Goal: Use online tool/utility: Utilize a website feature to perform a specific function

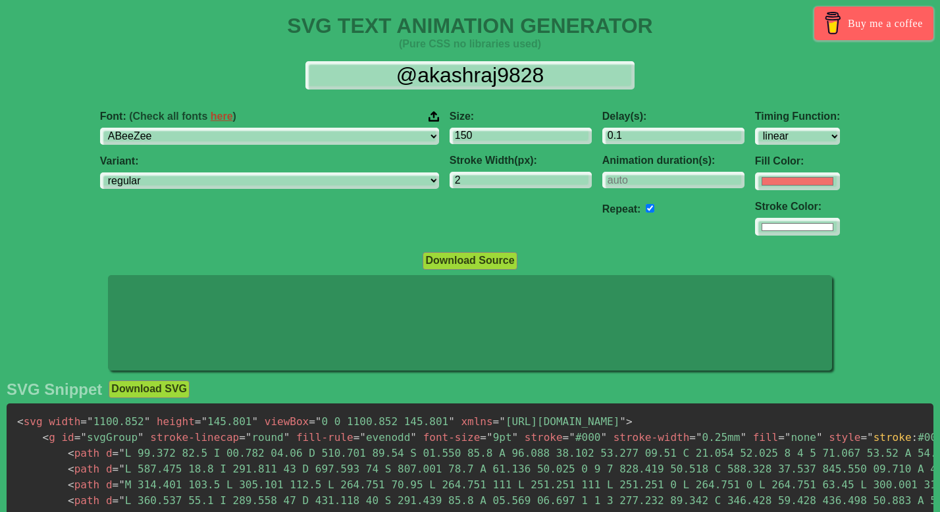
select select "linear"
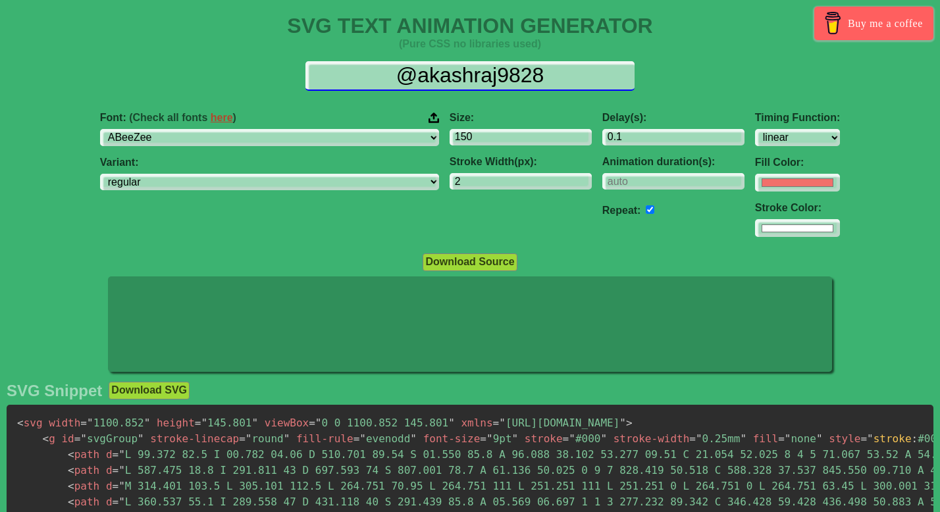
click at [471, 68] on input "@akashraj9828" at bounding box center [469, 76] width 329 height 30
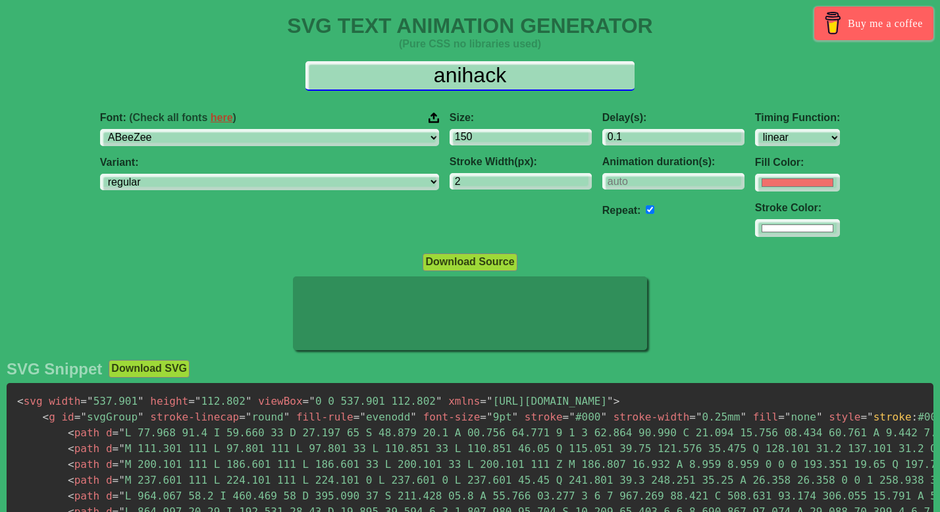
drag, startPoint x: 459, startPoint y: 78, endPoint x: 400, endPoint y: 73, distance: 59.4
click at [405, 73] on input "anihack" at bounding box center [469, 76] width 329 height 30
click at [420, 65] on input "anihack" at bounding box center [469, 76] width 329 height 30
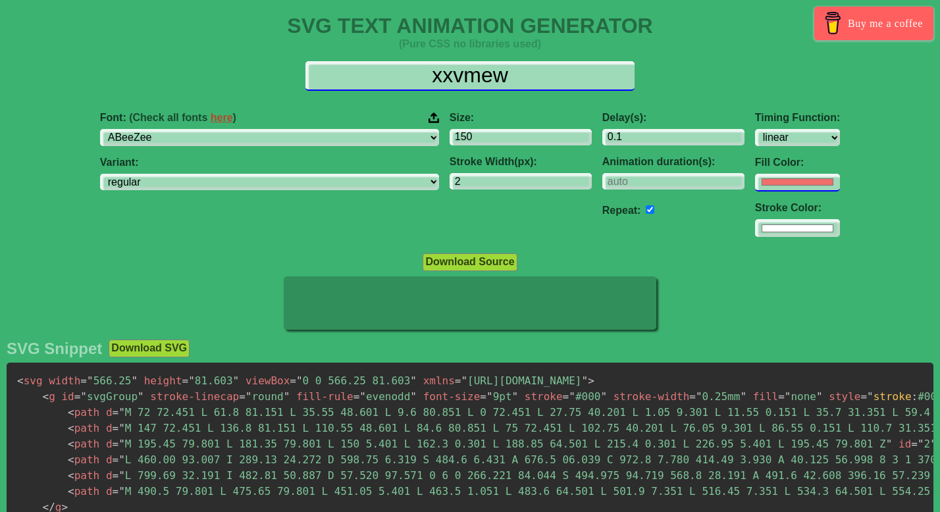
type input "xxvmew"
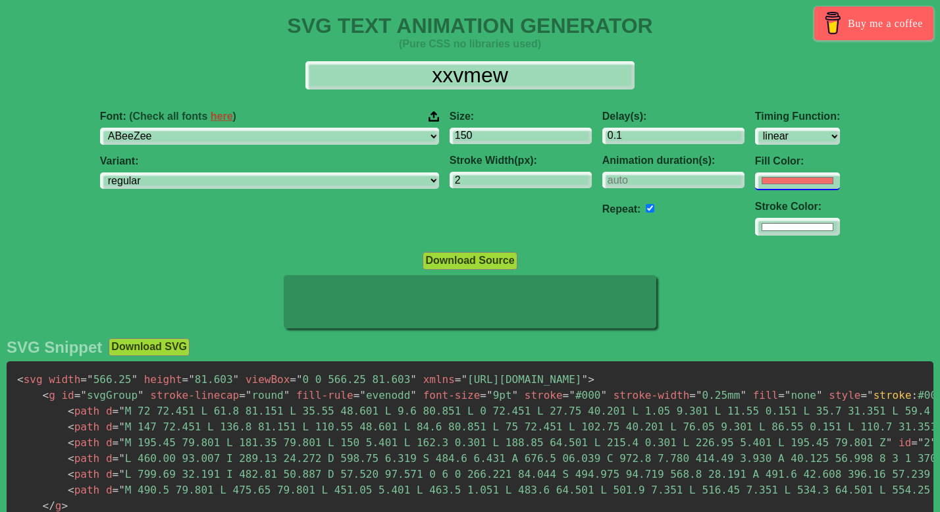
click at [750, 191] on div "Timing Function: ease ease-in ease-out ease-in-out linear step-start step-end F…" at bounding box center [797, 173] width 95 height 147
click at [755, 183] on input "#f16f6b" at bounding box center [797, 181] width 85 height 18
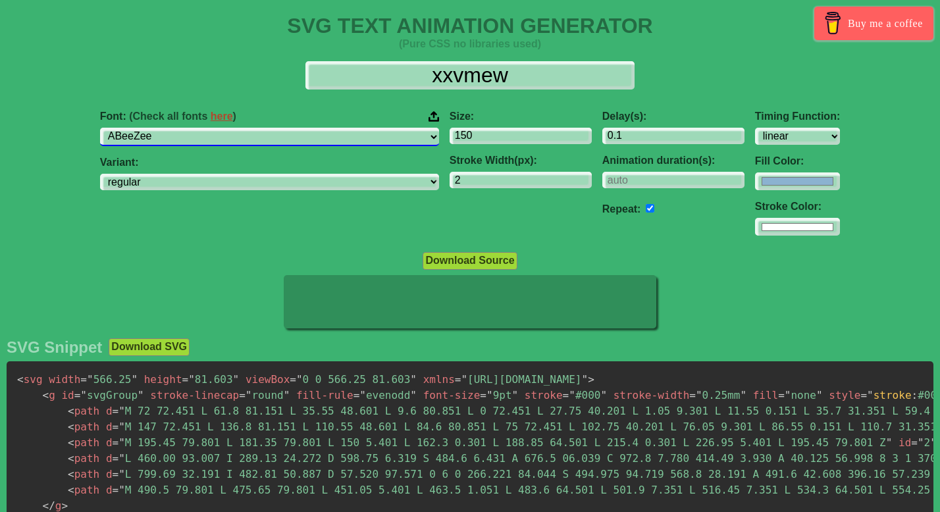
type input "#8bb2d0"
click at [360, 131] on select "ABeeZee ADLaM Display AR One Sans Abel Abhaya Libre Aboreto Abril Fatface Abyss…" at bounding box center [269, 137] width 339 height 18
click at [201, 128] on select "ABeeZee ADLaM Display AR One Sans Abel Abhaya Libre Aboreto Abril Fatface Abyss…" at bounding box center [269, 137] width 339 height 18
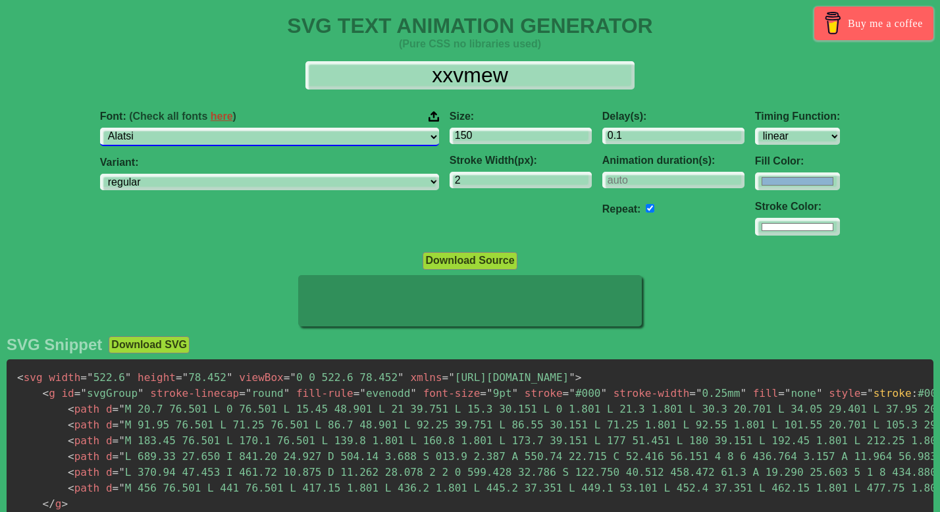
click at [330, 140] on select "ABeeZee ADLaM Display AR One Sans Abel Abhaya Libre Aboreto Abril Fatface Abyss…" at bounding box center [269, 137] width 339 height 18
click at [201, 128] on select "ABeeZee ADLaM Display AR One Sans Abel Abhaya Libre Aboreto Abril Fatface Abyss…" at bounding box center [269, 137] width 339 height 18
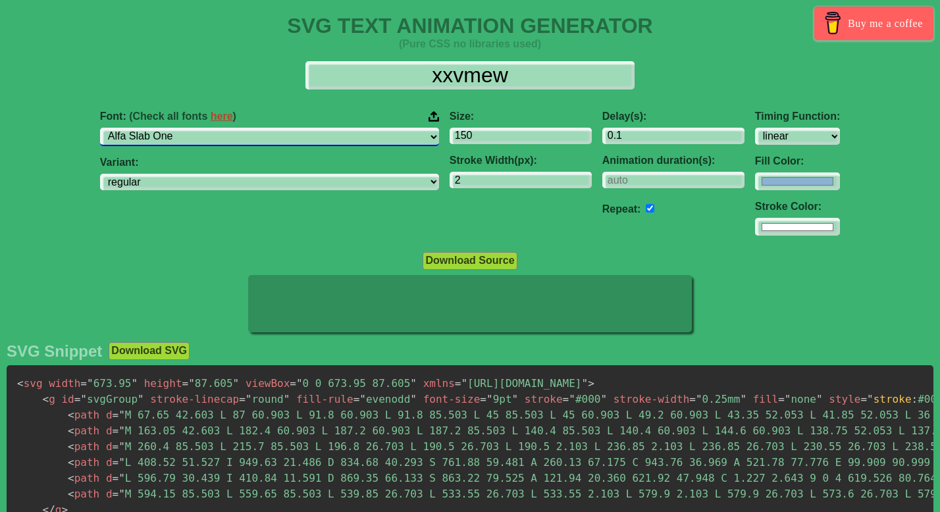
click at [303, 134] on select "ABeeZee ADLaM Display AR One Sans Abel Abhaya Libre Aboreto Abril Fatface Abyss…" at bounding box center [269, 137] width 339 height 18
click at [201, 128] on select "ABeeZee ADLaM Display AR One Sans Abel Abhaya Libre Aboreto Abril Fatface Abyss…" at bounding box center [269, 137] width 339 height 18
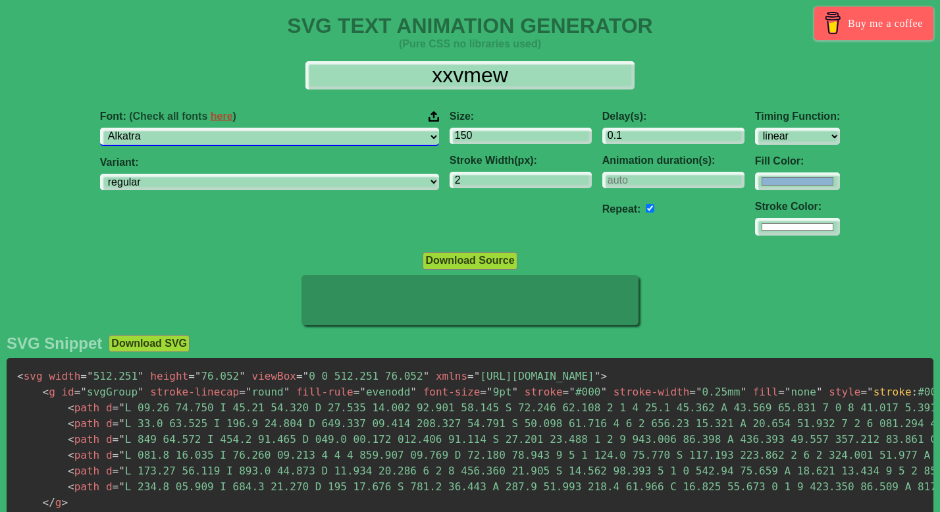
click at [296, 142] on select "ABeeZee ADLaM Display AR One Sans Abel Abhaya Libre Aboreto Abril Fatface Abyss…" at bounding box center [269, 137] width 339 height 18
click at [201, 128] on select "ABeeZee ADLaM Display AR One Sans Abel Abhaya Libre Aboreto Abril Fatface Abyss…" at bounding box center [269, 137] width 339 height 18
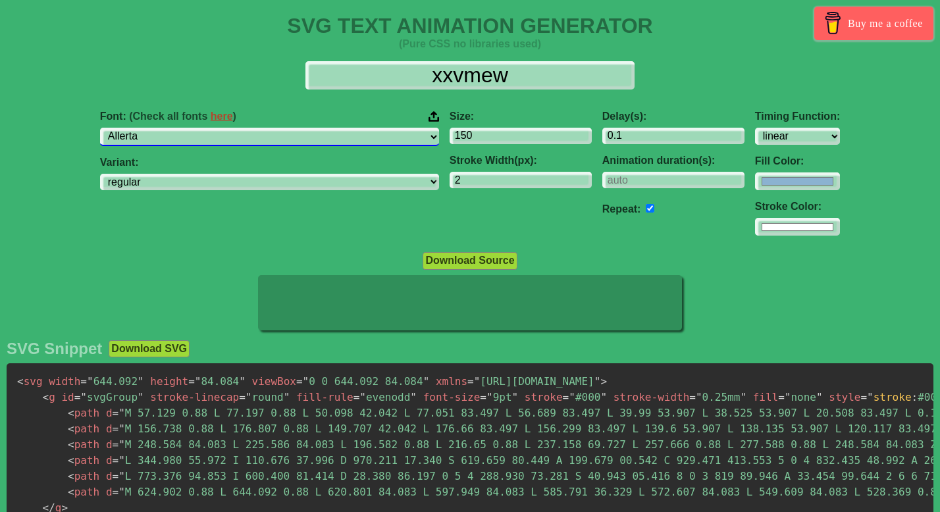
click at [285, 134] on select "ABeeZee ADLaM Display AR One Sans Abel Abhaya Libre Aboreto Abril Fatface Abyss…" at bounding box center [269, 137] width 339 height 18
click at [201, 128] on select "ABeeZee ADLaM Display AR One Sans Abel Abhaya Libre Aboreto Abril Fatface Abyss…" at bounding box center [269, 137] width 339 height 18
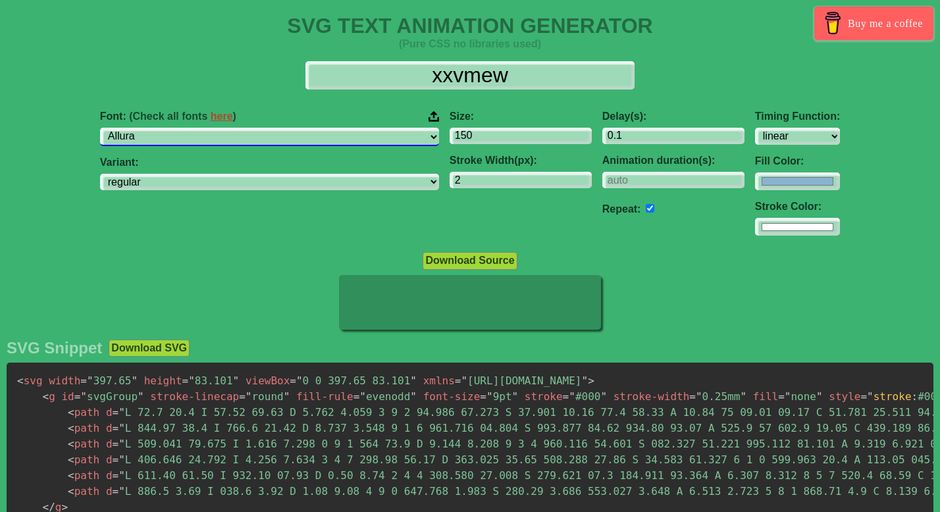
click at [280, 138] on select "ABeeZee ADLaM Display AR One Sans Abel Abhaya Libre Aboreto Abril Fatface Abyss…" at bounding box center [269, 137] width 339 height 18
click at [201, 128] on select "ABeeZee ADLaM Display AR One Sans Abel Abhaya Libre Aboreto Abril Fatface Abyss…" at bounding box center [269, 137] width 339 height 18
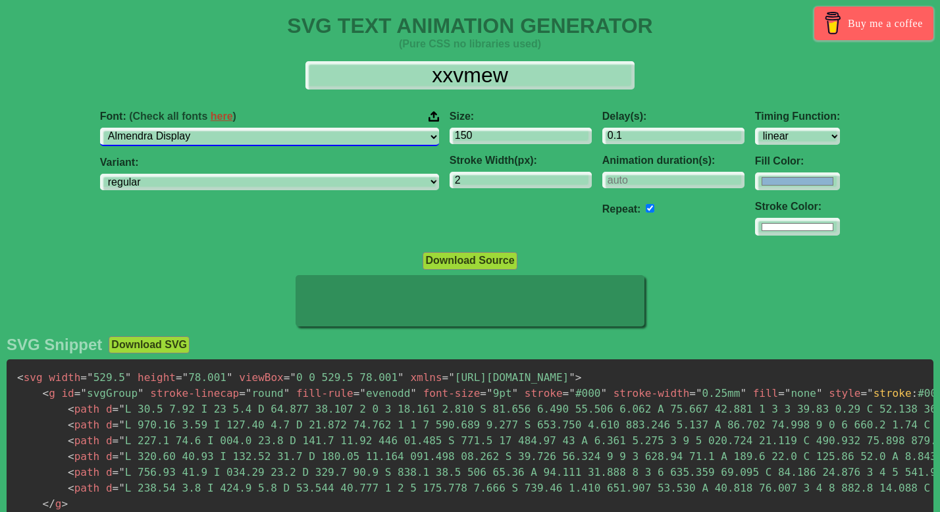
click at [259, 135] on select "ABeeZee ADLaM Display AR One Sans Abel Abhaya Libre Aboreto Abril Fatface Abyss…" at bounding box center [269, 137] width 339 height 18
click at [201, 128] on select "ABeeZee ADLaM Display AR One Sans Abel Abhaya Libre Aboreto Abril Fatface Abyss…" at bounding box center [269, 137] width 339 height 18
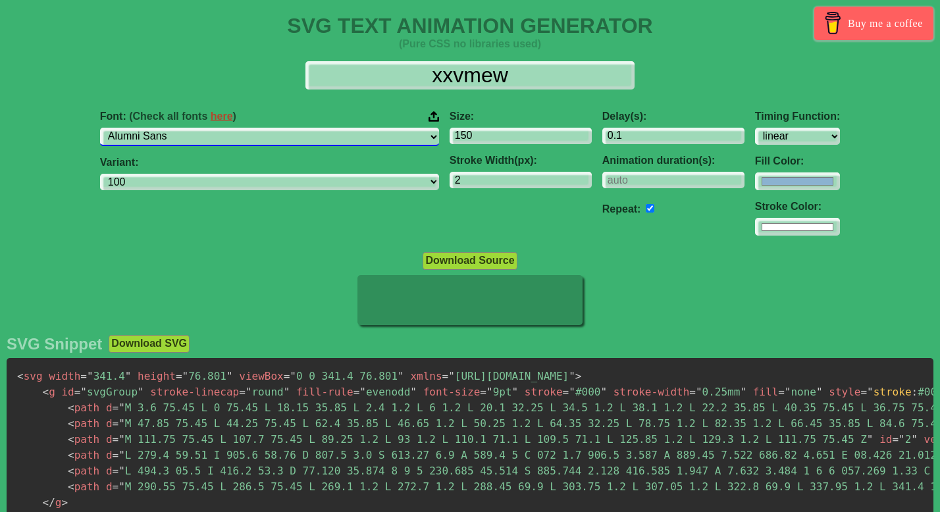
click at [259, 139] on select "ABeeZee ADLaM Display AR One Sans Abel Abhaya Libre Aboreto Abril Fatface Abyss…" at bounding box center [269, 137] width 339 height 18
select select "Alumni Sans Collegiate One"
click at [201, 128] on select "ABeeZee ADLaM Display AR One Sans Abel Abhaya Libre Aboreto Abril Fatface Abyss…" at bounding box center [269, 137] width 339 height 18
select select "regular"
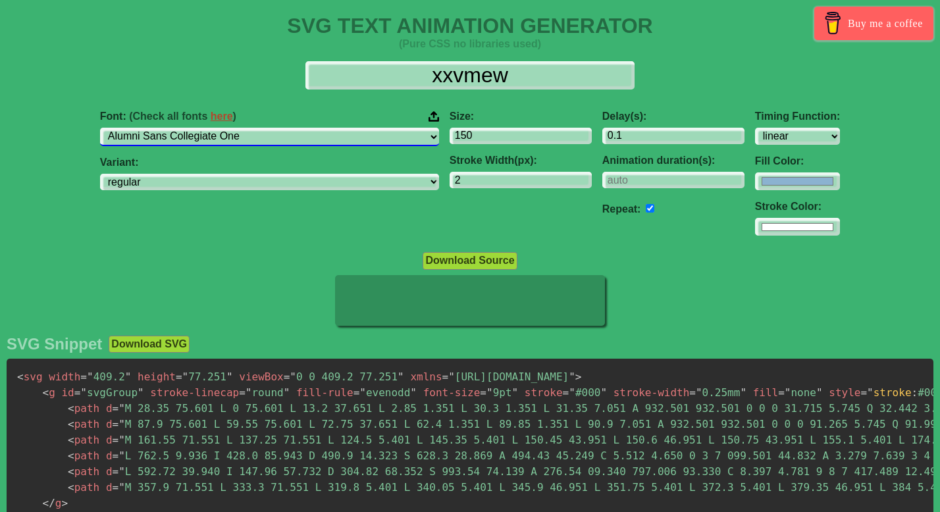
click at [261, 141] on select "ABeeZee ADLaM Display AR One Sans Abel Abhaya Libre Aboreto Abril Fatface Abyss…" at bounding box center [269, 137] width 339 height 18
click at [201, 128] on select "ABeeZee ADLaM Display AR One Sans Abel Abhaya Libre Aboreto Abril Fatface Abyss…" at bounding box center [269, 137] width 339 height 18
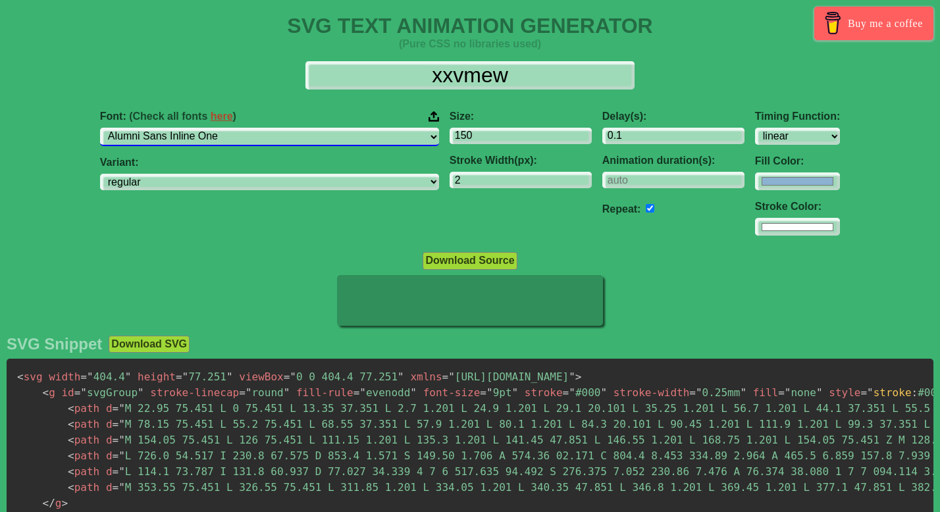
click at [260, 134] on select "ABeeZee ADLaM Display AR One Sans Abel Abhaya Libre Aboreto Abril Fatface Abyss…" at bounding box center [269, 137] width 339 height 18
click at [201, 128] on select "ABeeZee ADLaM Display AR One Sans Abel Abhaya Libre Aboreto Abril Fatface Abyss…" at bounding box center [269, 137] width 339 height 18
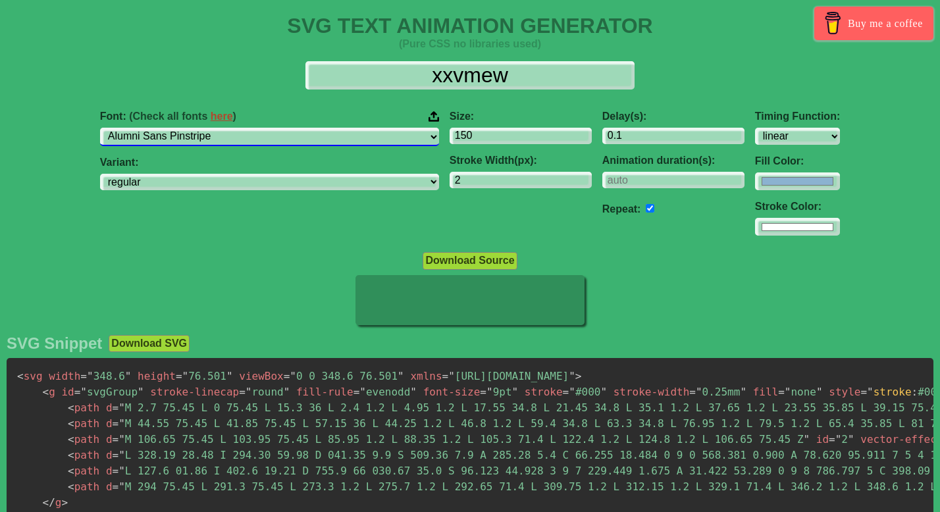
click at [259, 138] on select "ABeeZee ADLaM Display AR One Sans Abel Abhaya Libre Aboreto Abril Fatface Abyss…" at bounding box center [269, 137] width 339 height 18
click at [201, 128] on select "ABeeZee ADLaM Display AR One Sans Abel Abhaya Libre Aboreto Abril Fatface Abyss…" at bounding box center [269, 137] width 339 height 18
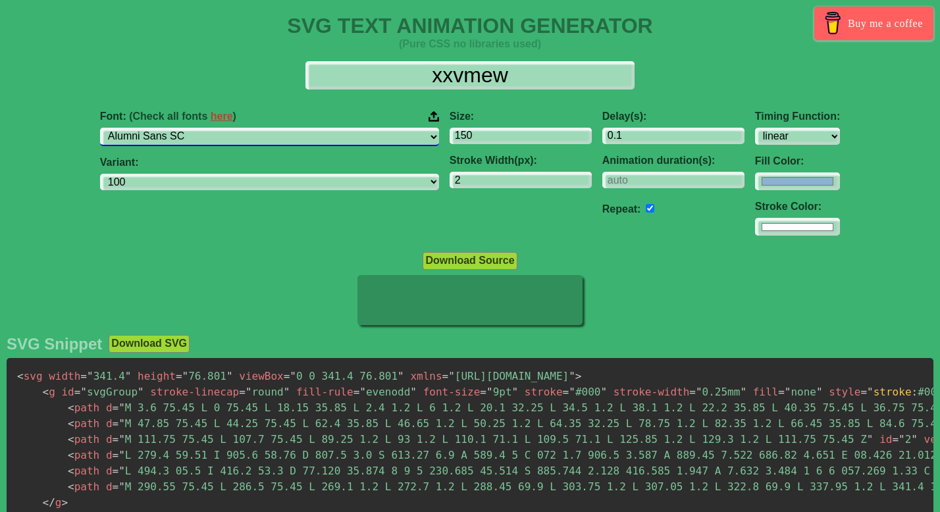
click at [261, 135] on select "ABeeZee ADLaM Display AR One Sans Abel Abhaya Libre Aboreto Abril Fatface Abyss…" at bounding box center [269, 137] width 339 height 18
select select "Amarante"
click at [201, 128] on select "ABeeZee ADLaM Display AR One Sans Abel Abhaya Libre Aboreto Abril Fatface Abyss…" at bounding box center [269, 137] width 339 height 18
select select "regular"
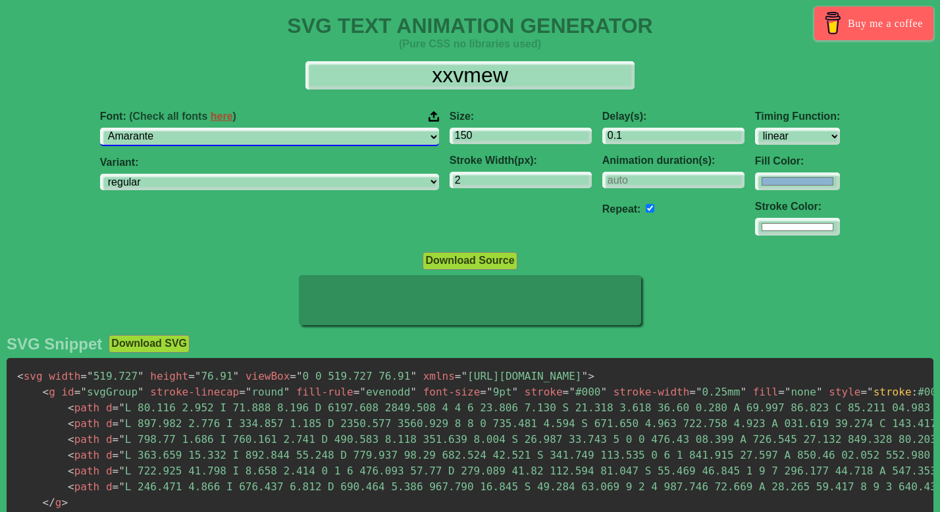
click at [259, 132] on select "ABeeZee ADLaM Display AR One Sans Abel Abhaya Libre Aboreto Abril Fatface Abyss…" at bounding box center [269, 137] width 339 height 18
click at [201, 128] on select "ABeeZee ADLaM Display AR One Sans Abel Abhaya Libre Aboreto Abril Fatface Abyss…" at bounding box center [269, 137] width 339 height 18
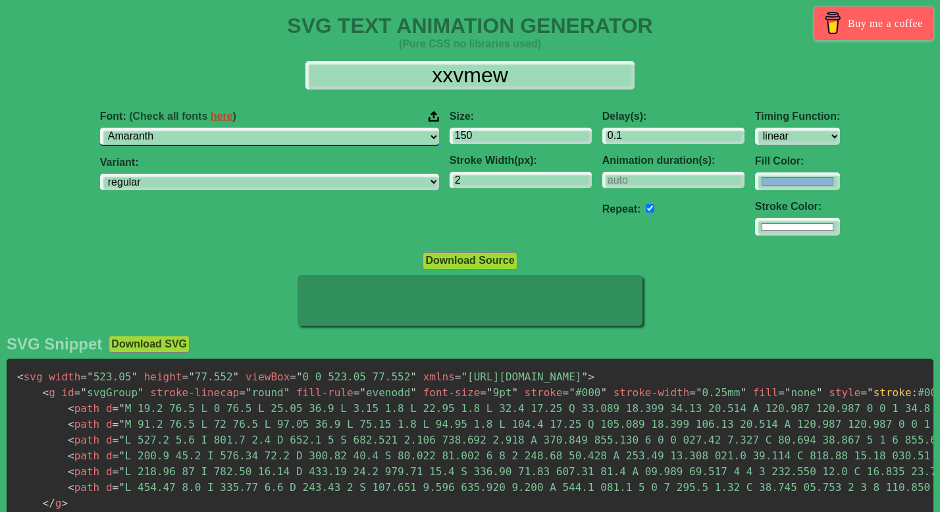
click at [260, 138] on select "ABeeZee ADLaM Display AR One Sans Abel Abhaya Libre Aboreto Abril Fatface Abyss…" at bounding box center [269, 137] width 339 height 18
click at [201, 128] on select "ABeeZee ADLaM Display AR One Sans Abel Abhaya Libre Aboreto Abril Fatface Abyss…" at bounding box center [269, 137] width 339 height 18
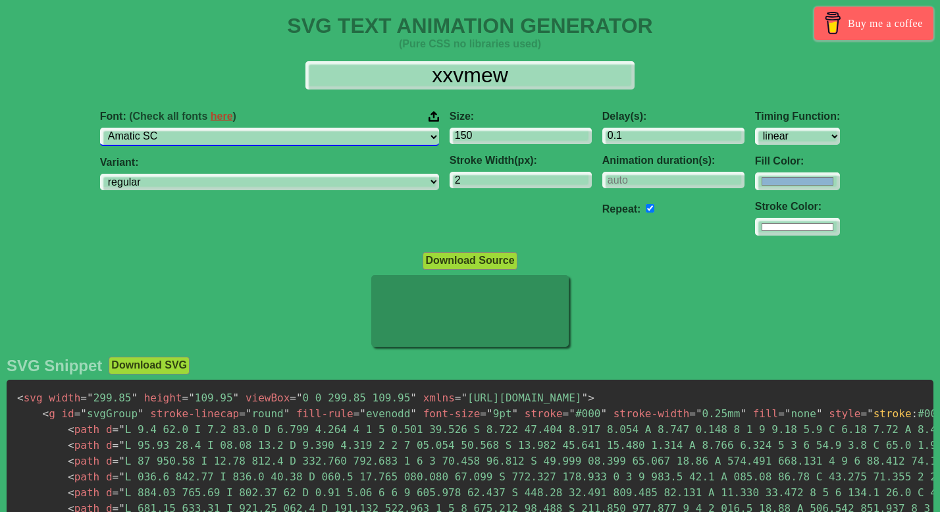
click at [263, 136] on select "ABeeZee ADLaM Display AR One Sans Abel Abhaya Libre Aboreto Abril Fatface Abyss…" at bounding box center [269, 137] width 339 height 18
click at [201, 128] on select "ABeeZee ADLaM Display AR One Sans Abel Abhaya Libre Aboreto Abril Fatface Abyss…" at bounding box center [269, 137] width 339 height 18
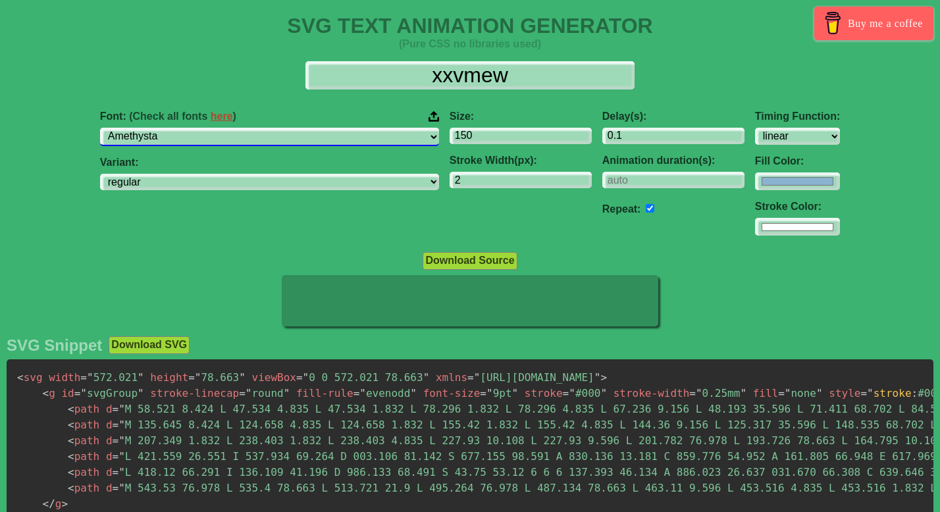
click at [263, 142] on select "ABeeZee ADLaM Display AR One Sans Abel Abhaya Libre Aboreto Abril Fatface Abyss…" at bounding box center [269, 137] width 339 height 18
click at [201, 128] on select "ABeeZee ADLaM Display AR One Sans Abel Abhaya Libre Aboreto Abril Fatface Abyss…" at bounding box center [269, 137] width 339 height 18
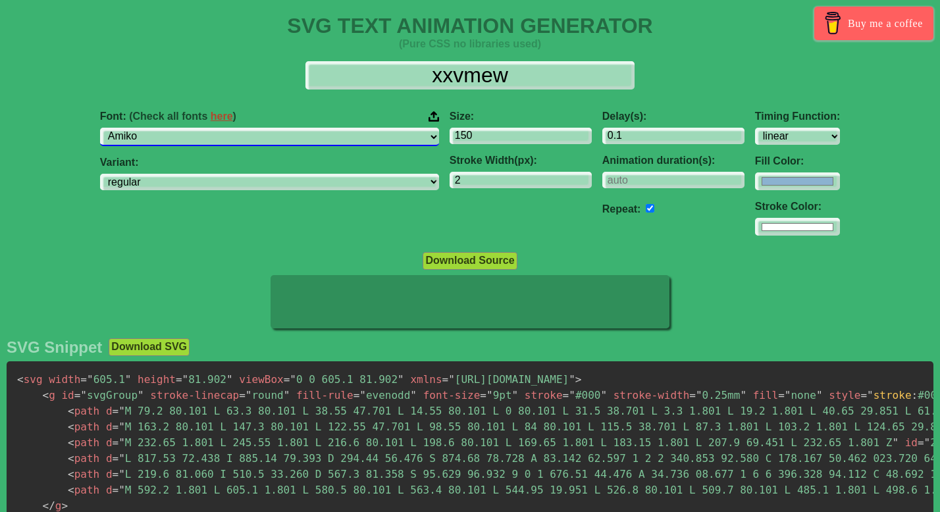
click at [263, 141] on select "ABeeZee ADLaM Display AR One Sans Abel Abhaya Libre Aboreto Abril Fatface Abyss…" at bounding box center [269, 137] width 339 height 18
click at [201, 128] on select "ABeeZee ADLaM Display AR One Sans Abel Abhaya Libre Aboreto Abril Fatface Abyss…" at bounding box center [269, 137] width 339 height 18
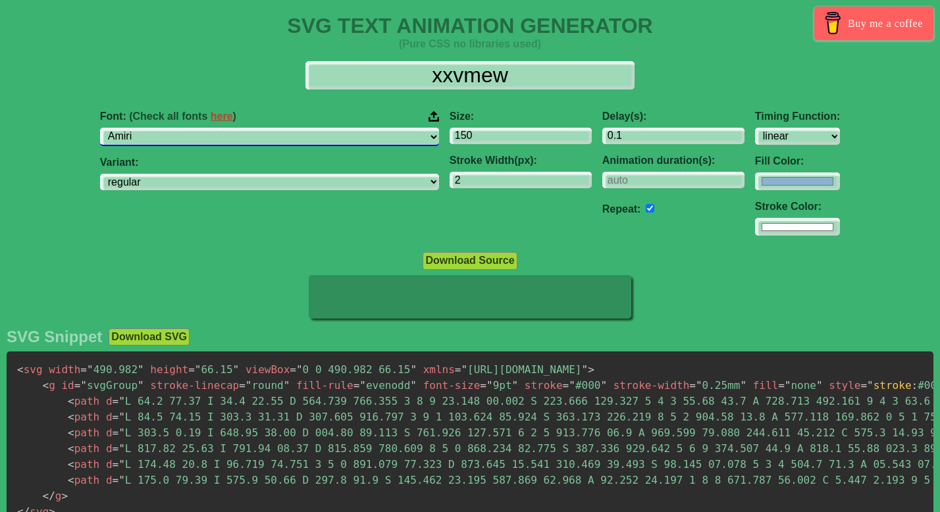
click at [263, 143] on select "ABeeZee ADLaM Display AR One Sans Abel Abhaya Libre Aboreto Abril Fatface Abyss…" at bounding box center [269, 137] width 339 height 18
click at [201, 128] on select "ABeeZee ADLaM Display AR One Sans Abel Abhaya Libre Aboreto Abril Fatface Abyss…" at bounding box center [269, 137] width 339 height 18
click at [280, 137] on select "ABeeZee ADLaM Display AR One Sans Abel Abhaya Libre Aboreto Abril Fatface Abyss…" at bounding box center [269, 137] width 339 height 18
click at [201, 128] on select "ABeeZee ADLaM Display AR One Sans Abel Abhaya Libre Aboreto Abril Fatface Abyss…" at bounding box center [269, 137] width 339 height 18
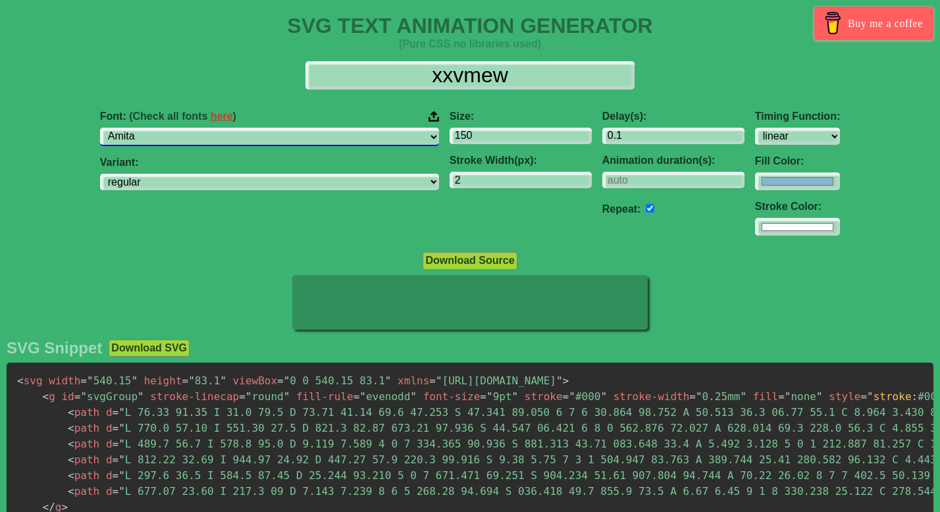
click at [273, 142] on select "ABeeZee ADLaM Display AR One Sans Abel Abhaya Libre Aboreto Abril Fatface Abyss…" at bounding box center [269, 137] width 339 height 18
click at [201, 128] on select "ABeeZee ADLaM Display AR One Sans Abel Abhaya Libre Aboreto Abril Fatface Abyss…" at bounding box center [269, 137] width 339 height 18
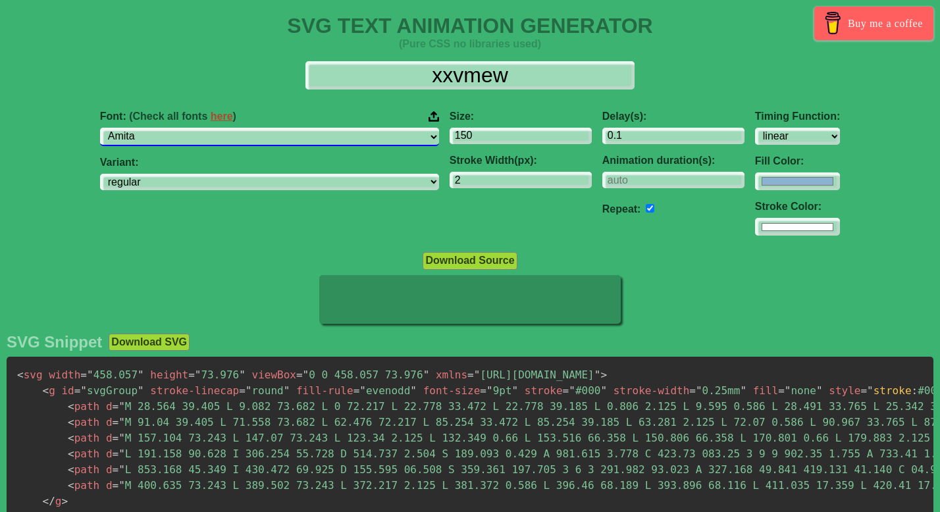
click at [274, 136] on select "ABeeZee ADLaM Display AR One Sans Abel Abhaya Libre Aboreto Abril Fatface Abyss…" at bounding box center [269, 137] width 339 height 18
click at [201, 128] on select "ABeeZee ADLaM Display AR One Sans Abel Abhaya Libre Aboreto Abril Fatface Abyss…" at bounding box center [269, 137] width 339 height 18
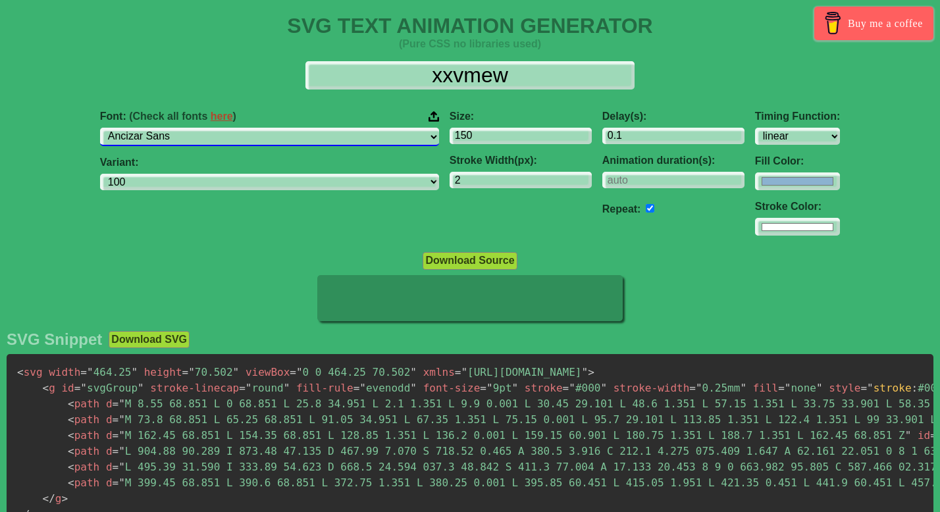
click at [265, 136] on select "ABeeZee ADLaM Display AR One Sans Abel Abhaya Libre Aboreto Abril Fatface Abyss…" at bounding box center [269, 137] width 339 height 18
select select "[PERSON_NAME]"
click at [201, 128] on select "ABeeZee ADLaM Display AR One Sans Abel Abhaya Libre Aboreto Abril Fatface Abyss…" at bounding box center [269, 137] width 339 height 18
select select "regular"
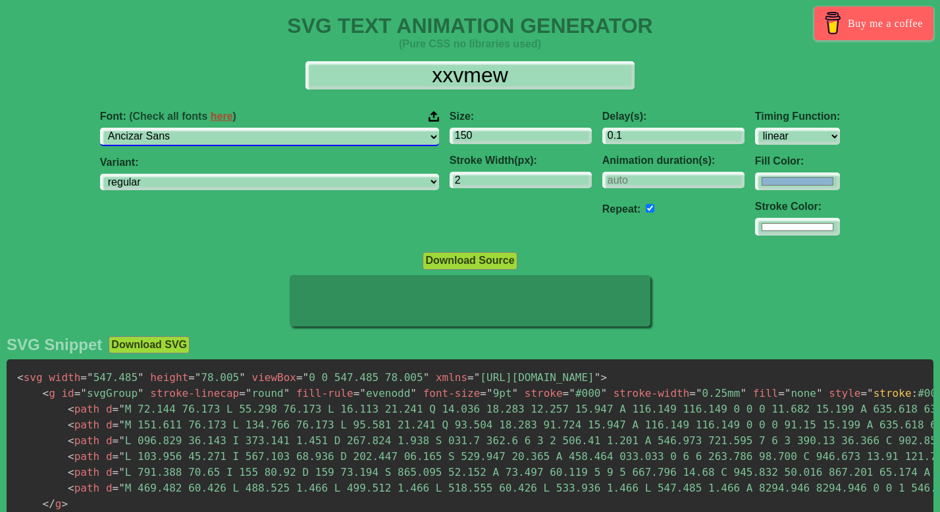
click at [261, 139] on select "ABeeZee ADLaM Display AR One Sans Abel Abhaya Libre Aboreto Abril Fatface Abyss…" at bounding box center [269, 137] width 339 height 18
click at [201, 128] on select "ABeeZee ADLaM Display AR One Sans Abel Abhaya Libre Aboreto Abril Fatface Abyss…" at bounding box center [269, 137] width 339 height 18
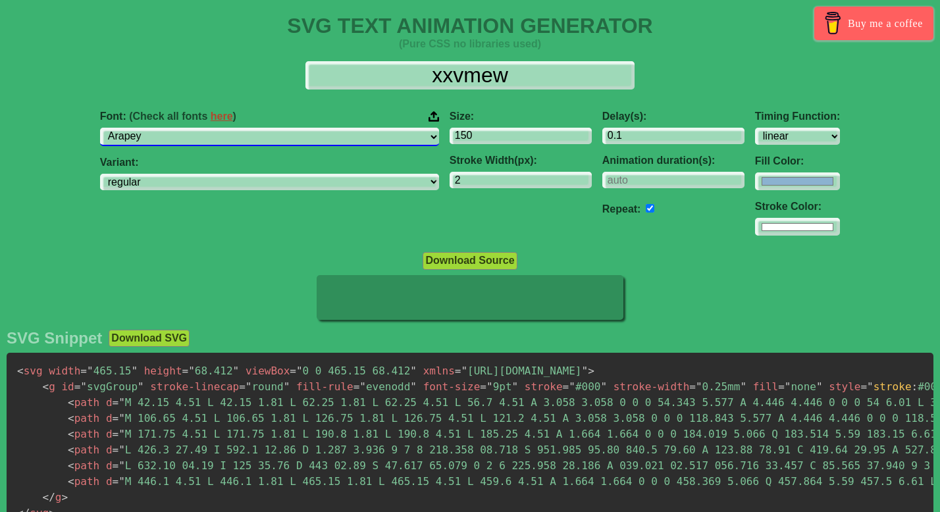
click at [267, 141] on select "ABeeZee ADLaM Display AR One Sans Abel Abhaya Libre Aboreto Abril Fatface Abyss…" at bounding box center [269, 137] width 339 height 18
click at [201, 128] on select "ABeeZee ADLaM Display AR One Sans Abel Abhaya Libre Aboreto Abril Fatface Abyss…" at bounding box center [269, 137] width 339 height 18
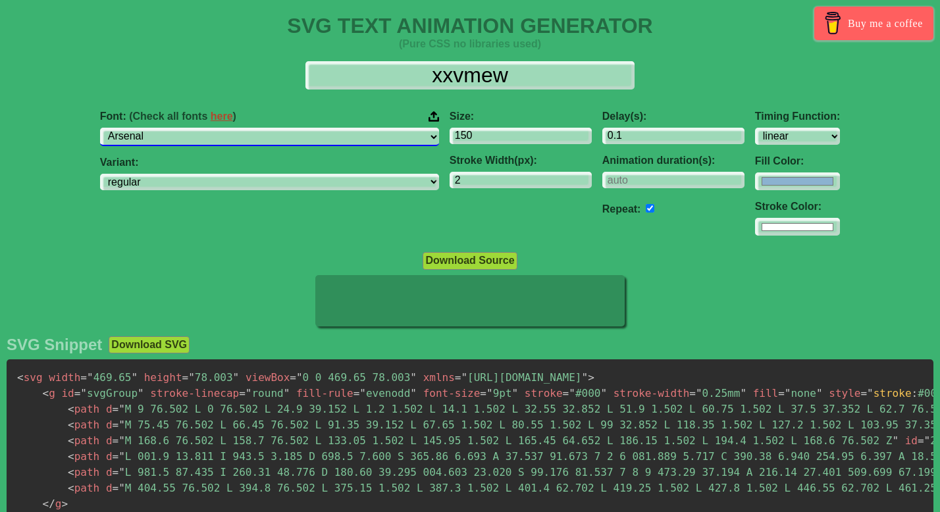
click at [244, 136] on select "ABeeZee ADLaM Display AR One Sans Abel Abhaya Libre Aboreto Abril Fatface Abyss…" at bounding box center [269, 137] width 339 height 18
click at [201, 128] on select "ABeeZee ADLaM Display AR One Sans Abel Abhaya Libre Aboreto Abril Fatface Abyss…" at bounding box center [269, 137] width 339 height 18
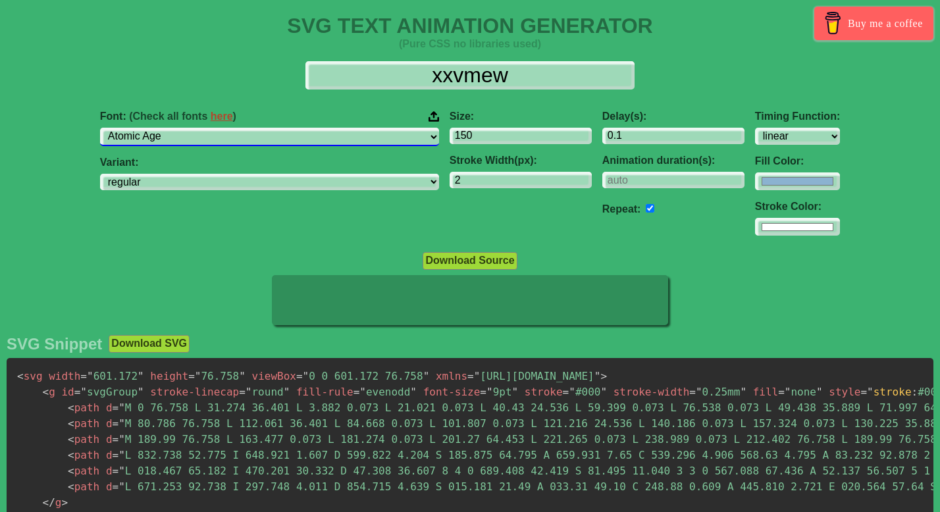
click at [254, 138] on select "ABeeZee ADLaM Display AR One Sans Abel Abhaya Libre Aboreto Abril Fatface Abyss…" at bounding box center [269, 137] width 339 height 18
click at [201, 128] on select "ABeeZee ADLaM Display AR One Sans Abel Abhaya Libre Aboreto Abril Fatface Abyss…" at bounding box center [269, 137] width 339 height 18
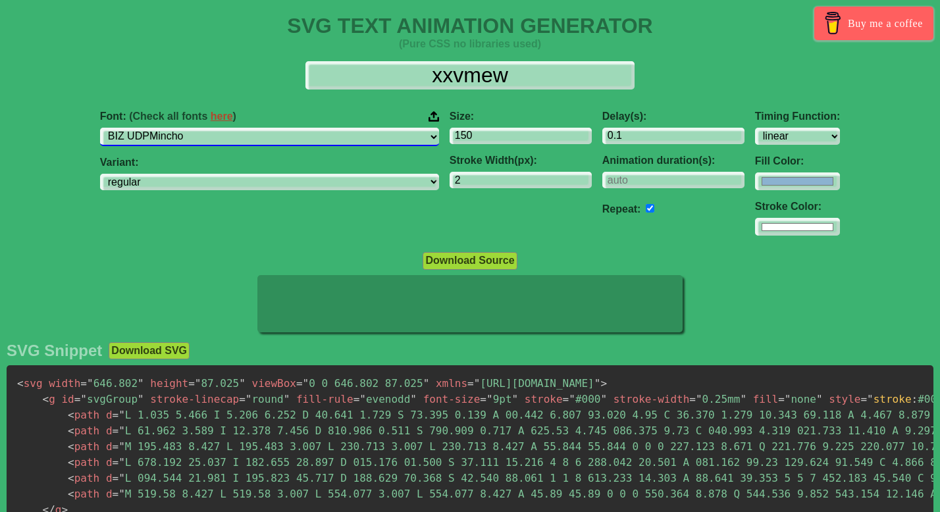
click at [246, 135] on select "ABeeZee ADLaM Display AR One Sans Abel Abhaya Libre Aboreto Abril Fatface Abyss…" at bounding box center [269, 137] width 339 height 18
click at [201, 128] on select "ABeeZee ADLaM Display AR One Sans Abel Abhaya Libre Aboreto Abril Fatface Abyss…" at bounding box center [269, 137] width 339 height 18
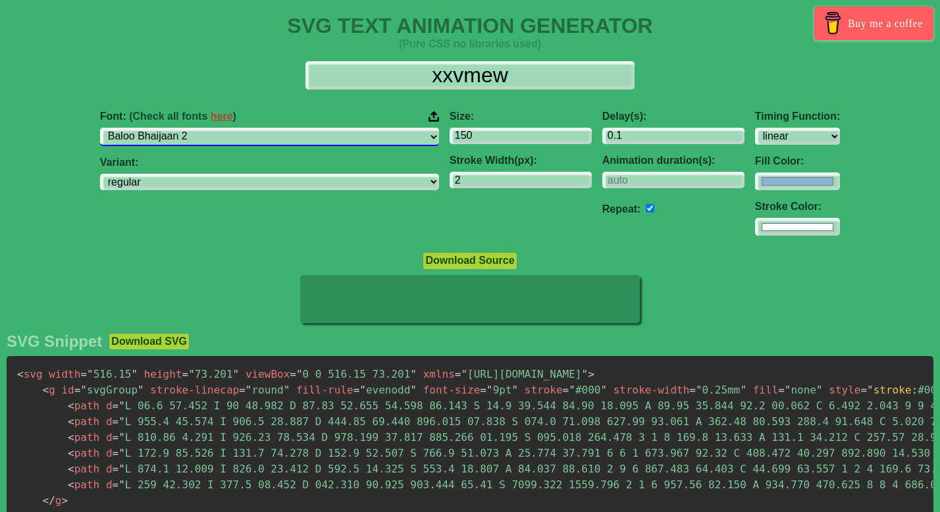
click at [251, 142] on select "ABeeZee ADLaM Display AR One Sans Abel Abhaya Libre Aboreto Abril Fatface Abyss…" at bounding box center [269, 137] width 339 height 18
click at [201, 128] on select "ABeeZee ADLaM Display AR One Sans Abel Abhaya Libre Aboreto Abril Fatface Abyss…" at bounding box center [269, 137] width 339 height 18
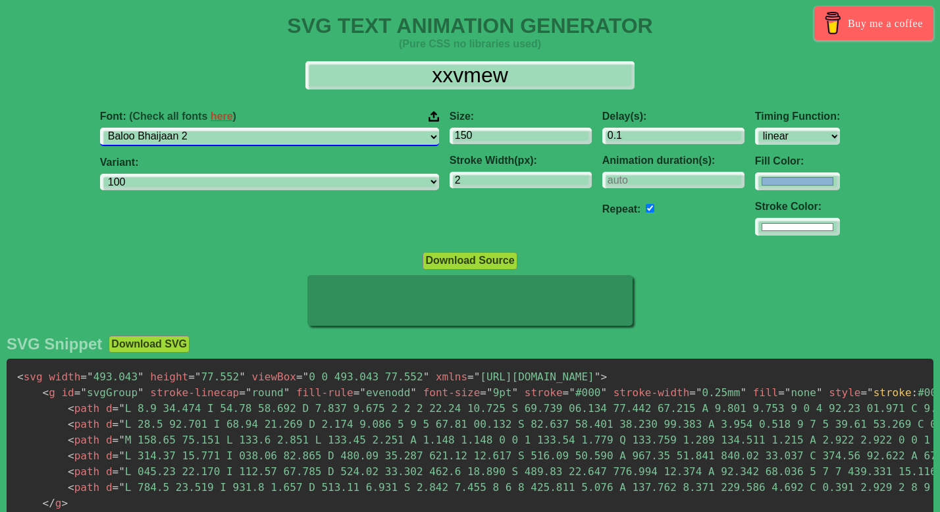
click at [265, 140] on select "ABeeZee ADLaM Display AR One Sans Abel Abhaya Libre Aboreto Abril Fatface Abyss…" at bounding box center [269, 137] width 339 height 18
select select "Bellota"
click at [201, 128] on select "ABeeZee ADLaM Display AR One Sans Abel Abhaya Libre Aboreto Abril Fatface Abyss…" at bounding box center [269, 137] width 339 height 18
select select "300"
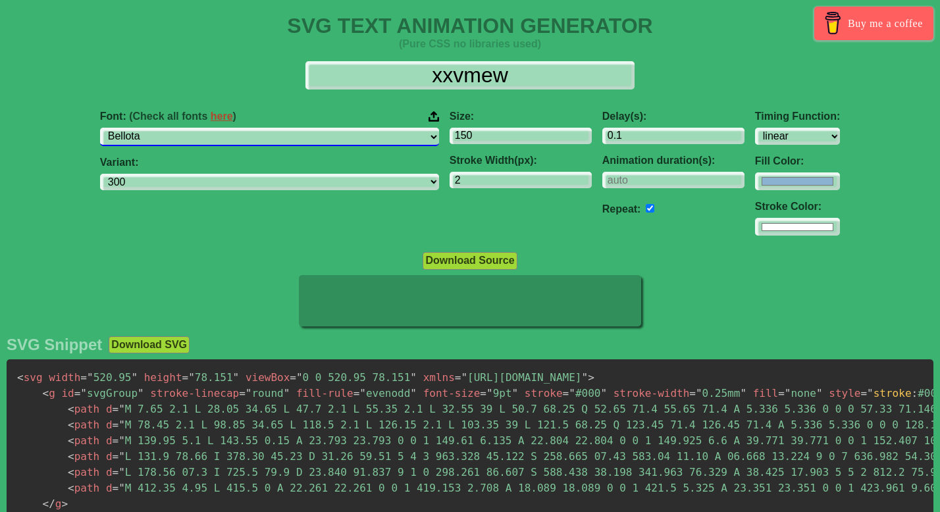
click at [257, 142] on select "ABeeZee ADLaM Display AR One Sans Abel Abhaya Libre Aboreto Abril Fatface Abyss…" at bounding box center [269, 137] width 339 height 18
click at [201, 128] on select "ABeeZee ADLaM Display AR One Sans Abel Abhaya Libre Aboreto Abril Fatface Abyss…" at bounding box center [269, 137] width 339 height 18
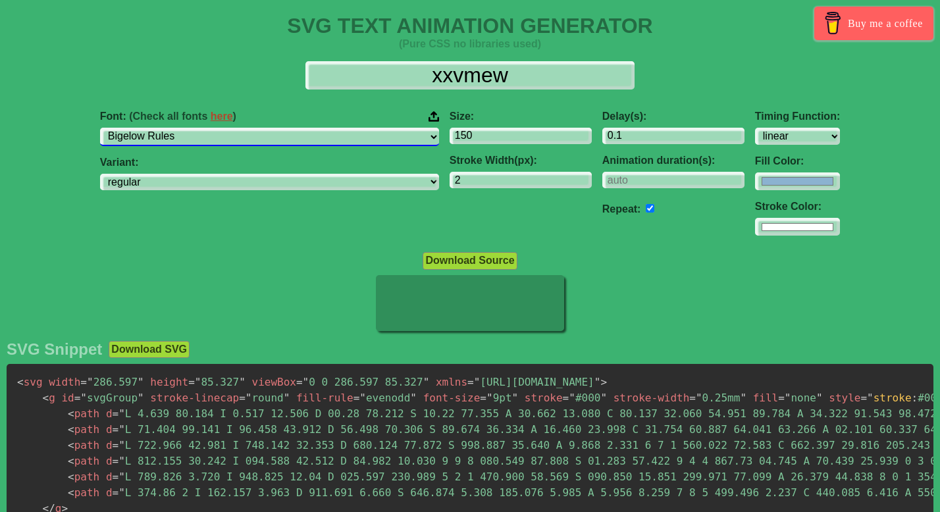
click at [247, 131] on select "ABeeZee ADLaM Display AR One Sans Abel Abhaya Libre Aboreto Abril Fatface Abyss…" at bounding box center [269, 137] width 339 height 18
select select "Bitter"
click at [201, 128] on select "ABeeZee ADLaM Display AR One Sans Abel Abhaya Libre Aboreto Abril Fatface Abyss…" at bounding box center [269, 137] width 339 height 18
select select "100"
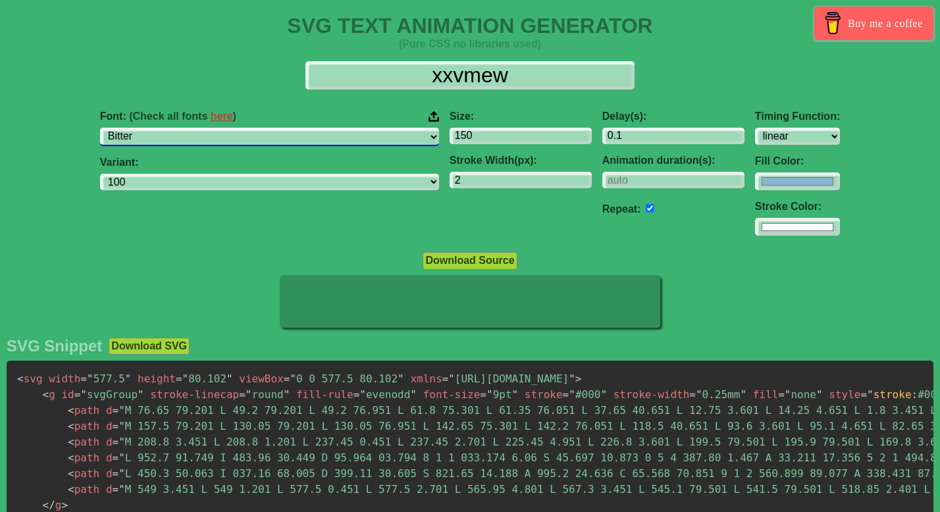
click at [256, 137] on select "ABeeZee ADLaM Display AR One Sans Abel Abhaya Libre Aboreto Abril Fatface Abyss…" at bounding box center [269, 137] width 339 height 18
click at [201, 128] on select "ABeeZee ADLaM Display AR One Sans Abel Abhaya Libre Aboreto Abril Fatface Abyss…" at bounding box center [269, 137] width 339 height 18
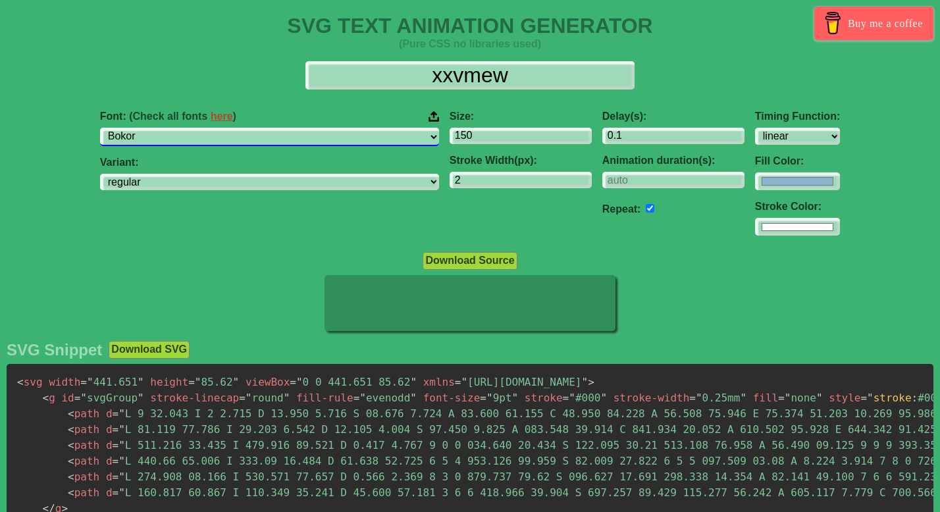
click at [267, 139] on select "ABeeZee ADLaM Display AR One Sans Abel Abhaya Libre Aboreto Abril Fatface Abyss…" at bounding box center [269, 137] width 339 height 18
select select "Bowlby One SC"
click at [201, 128] on select "ABeeZee ADLaM Display AR One Sans Abel Abhaya Libre Aboreto Abril Fatface Abyss…" at bounding box center [269, 137] width 339 height 18
select select "regular"
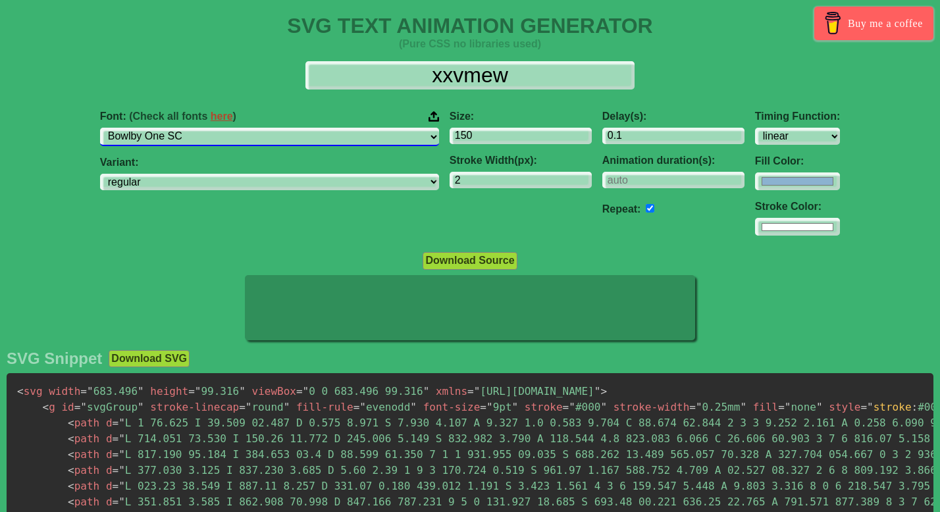
click at [248, 132] on select "ABeeZee ADLaM Display AR One Sans Abel Abhaya Libre Aboreto Abril Fatface Abyss…" at bounding box center [269, 137] width 339 height 18
click at [201, 128] on select "ABeeZee ADLaM Display AR One Sans Abel Abhaya Libre Aboreto Abril Fatface Abyss…" at bounding box center [269, 137] width 339 height 18
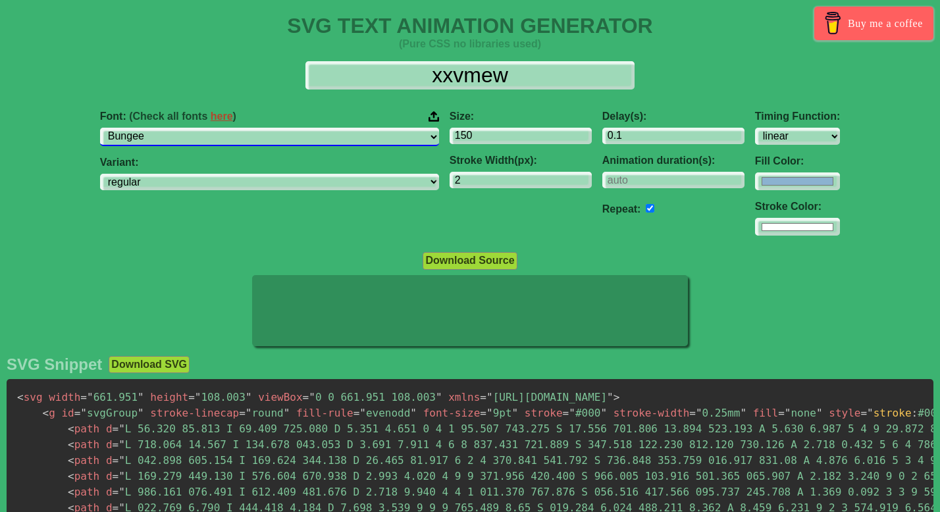
click at [261, 140] on select "ABeeZee ADLaM Display AR One Sans Abel Abhaya Libre Aboreto Abril Fatface Abyss…" at bounding box center [269, 137] width 339 height 18
click at [201, 128] on select "ABeeZee ADLaM Display AR One Sans Abel Abhaya Libre Aboreto Abril Fatface Abyss…" at bounding box center [269, 137] width 339 height 18
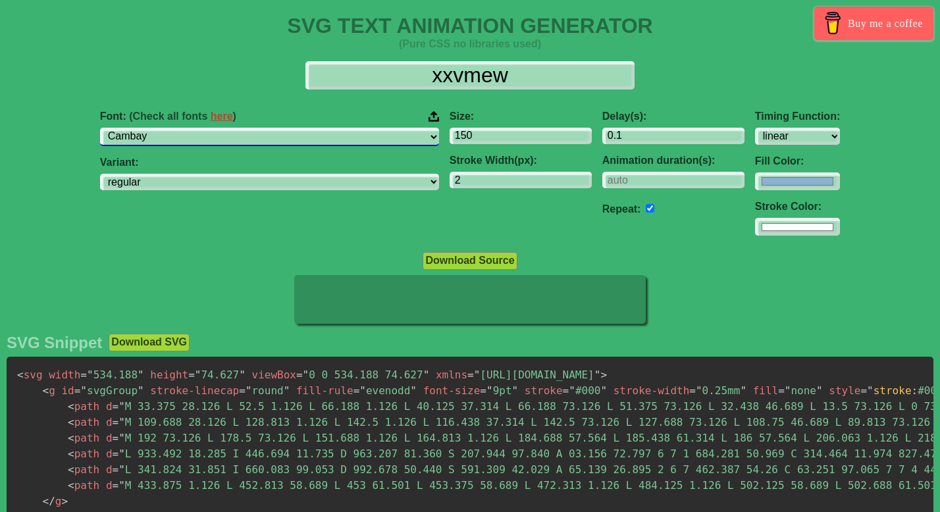
click at [248, 131] on select "ABeeZee ADLaM Display AR One Sans Abel Abhaya Libre Aboreto Abril Fatface Abyss…" at bounding box center [269, 137] width 339 height 18
click at [201, 128] on select "ABeeZee ADLaM Display AR One Sans Abel Abhaya Libre Aboreto Abril Fatface Abyss…" at bounding box center [269, 137] width 339 height 18
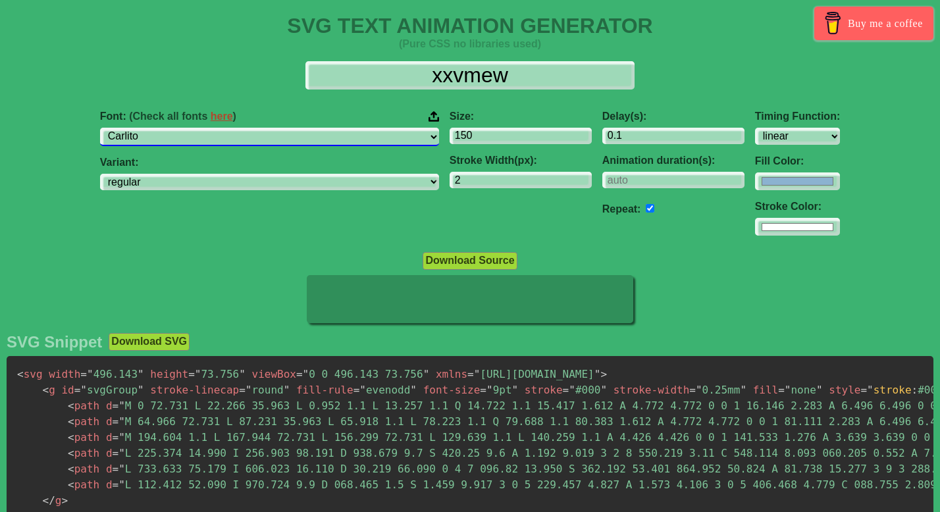
click at [271, 138] on select "ABeeZee ADLaM Display AR One Sans Abel Abhaya Libre Aboreto Abril Fatface Abyss…" at bounding box center [269, 137] width 339 height 18
click at [201, 128] on select "ABeeZee ADLaM Display AR One Sans Abel Abhaya Libre Aboreto Abril Fatface Abyss…" at bounding box center [269, 137] width 339 height 18
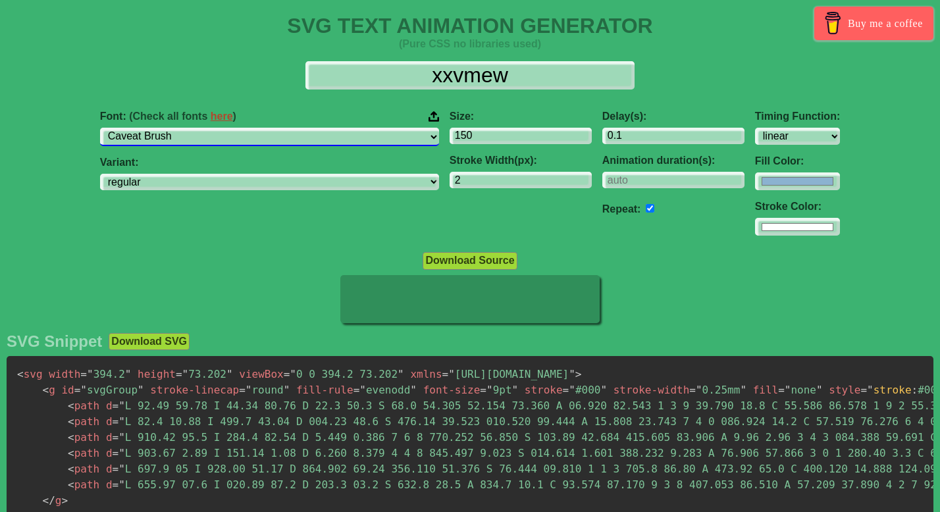
click at [267, 135] on select "ABeeZee ADLaM Display AR One Sans Abel Abhaya Libre Aboreto Abril Fatface Abyss…" at bounding box center [269, 137] width 339 height 18
click at [201, 128] on select "ABeeZee ADLaM Display AR One Sans Abel Abhaya Libre Aboreto Abril Fatface Abyss…" at bounding box center [269, 137] width 339 height 18
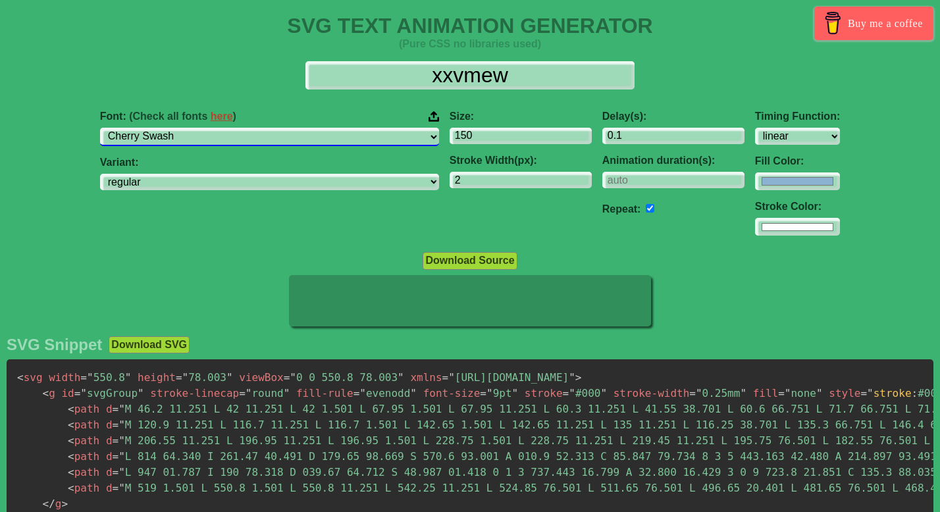
click at [271, 132] on select "ABeeZee ADLaM Display AR One Sans Abel Abhaya Libre Aboreto Abril Fatface Abyss…" at bounding box center [269, 137] width 339 height 18
click at [201, 128] on select "ABeeZee ADLaM Display AR One Sans Abel Abhaya Libre Aboreto Abril Fatface Abyss…" at bounding box center [269, 137] width 339 height 18
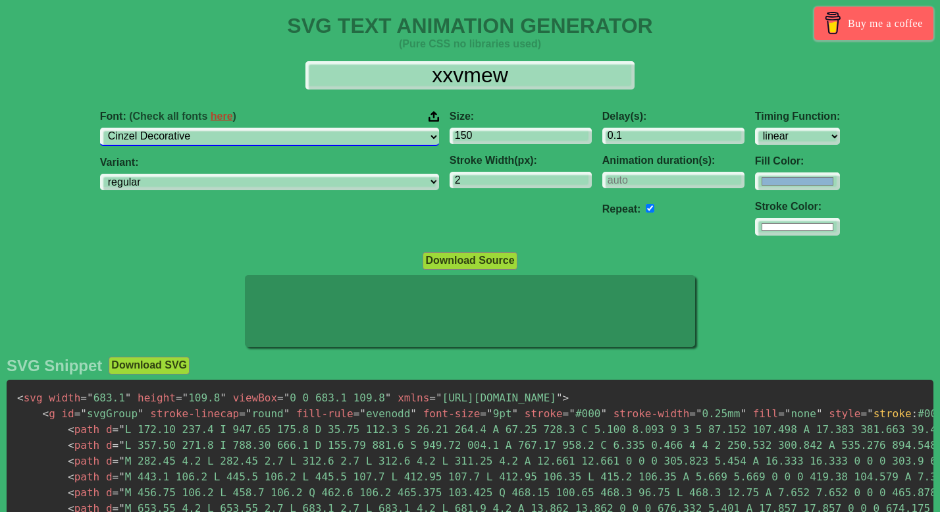
click at [263, 139] on select "ABeeZee ADLaM Display AR One Sans Abel Abhaya Libre Aboreto Abril Fatface Abyss…" at bounding box center [269, 137] width 339 height 18
click at [201, 128] on select "ABeeZee ADLaM Display AR One Sans Abel Abhaya Libre Aboreto Abril Fatface Abyss…" at bounding box center [269, 137] width 339 height 18
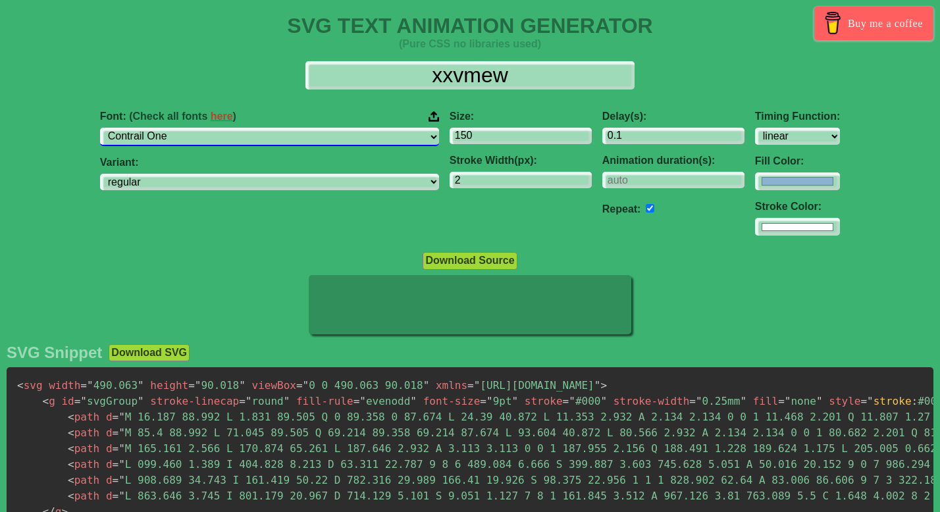
click at [267, 139] on select "ABeeZee ADLaM Display AR One Sans Abel Abhaya Libre Aboreto Abril Fatface Abyss…" at bounding box center [269, 137] width 339 height 18
click at [201, 128] on select "ABeeZee ADLaM Display AR One Sans Abel Abhaya Libre Aboreto Abril Fatface Abyss…" at bounding box center [269, 137] width 339 height 18
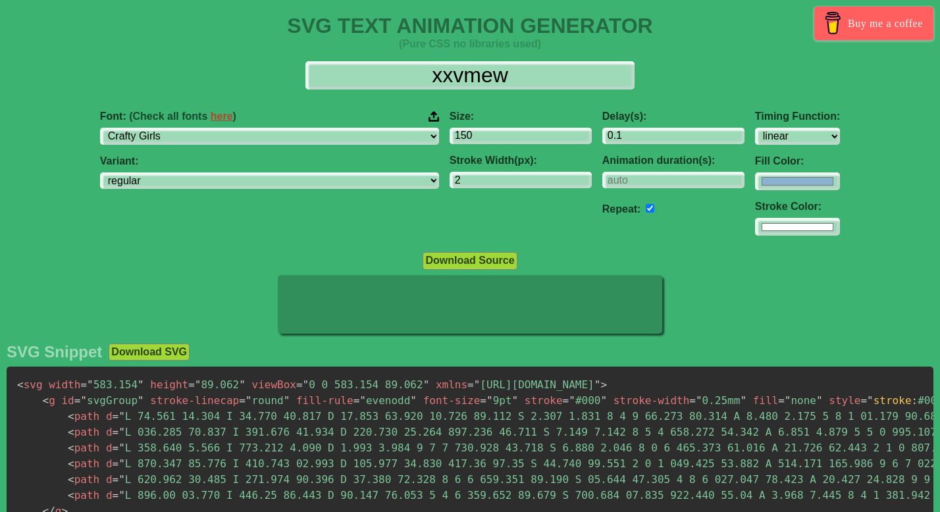
click at [277, 126] on div "Font: (Check all fonts here ) ABeeZee ADLaM Display AR One Sans Abel Abhaya Lib…" at bounding box center [269, 128] width 339 height 34
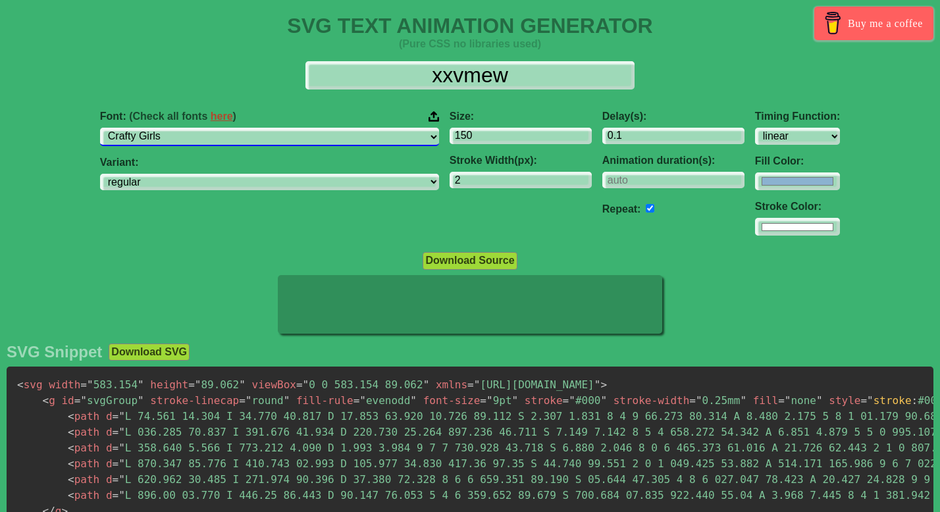
click at [268, 133] on select "ABeeZee ADLaM Display AR One Sans Abel Abhaya Libre Aboreto Abril Fatface Abyss…" at bounding box center [269, 137] width 339 height 18
click at [201, 128] on select "ABeeZee ADLaM Display AR One Sans Abel Abhaya Libre Aboreto Abril Fatface Abyss…" at bounding box center [269, 137] width 339 height 18
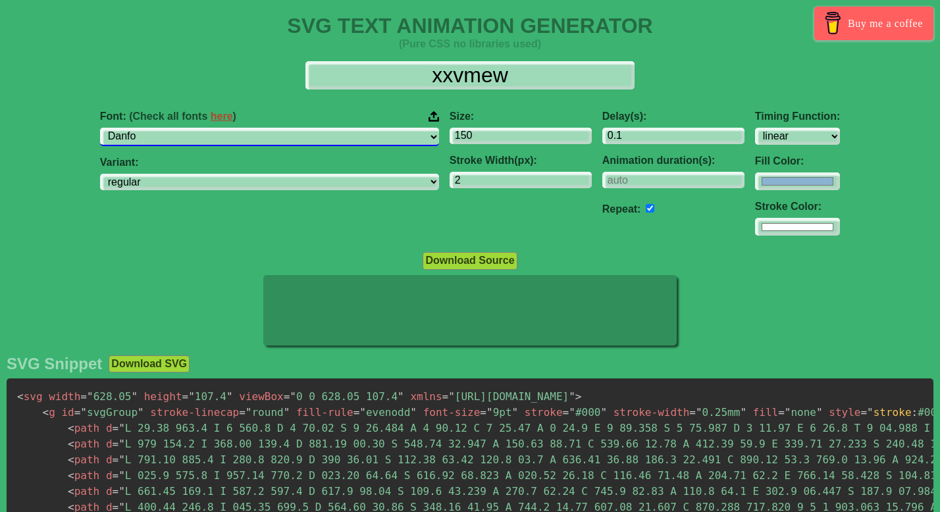
click at [262, 142] on select "ABeeZee ADLaM Display AR One Sans Abel Abhaya Libre Aboreto Abril Fatface Abyss…" at bounding box center [269, 137] width 339 height 18
click at [201, 128] on select "ABeeZee ADLaM Display AR One Sans Abel Abhaya Libre Aboreto Abril Fatface Abyss…" at bounding box center [269, 137] width 339 height 18
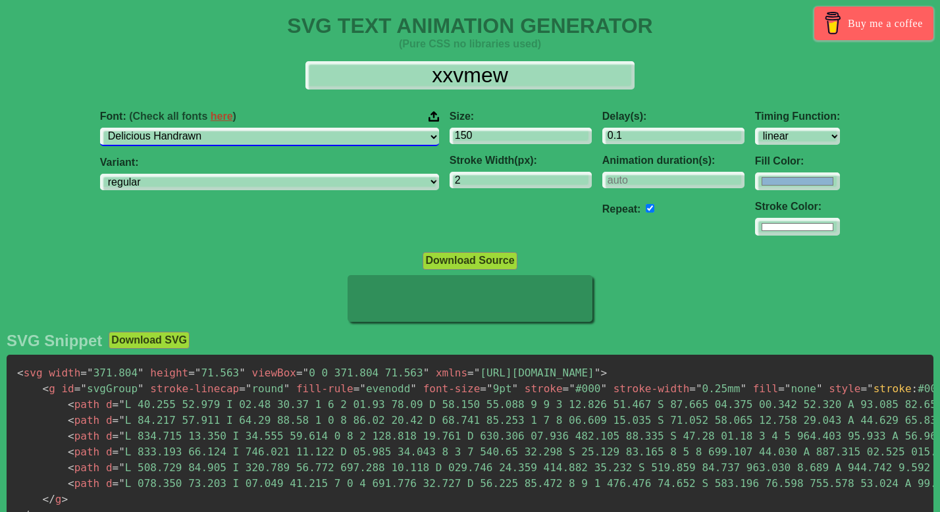
click at [280, 138] on select "ABeeZee ADLaM Display AR One Sans Abel Abhaya Libre Aboreto Abril Fatface Abyss…" at bounding box center [269, 137] width 339 height 18
click at [201, 128] on select "ABeeZee ADLaM Display AR One Sans Abel Abhaya Libre Aboreto Abril Fatface Abyss…" at bounding box center [269, 137] width 339 height 18
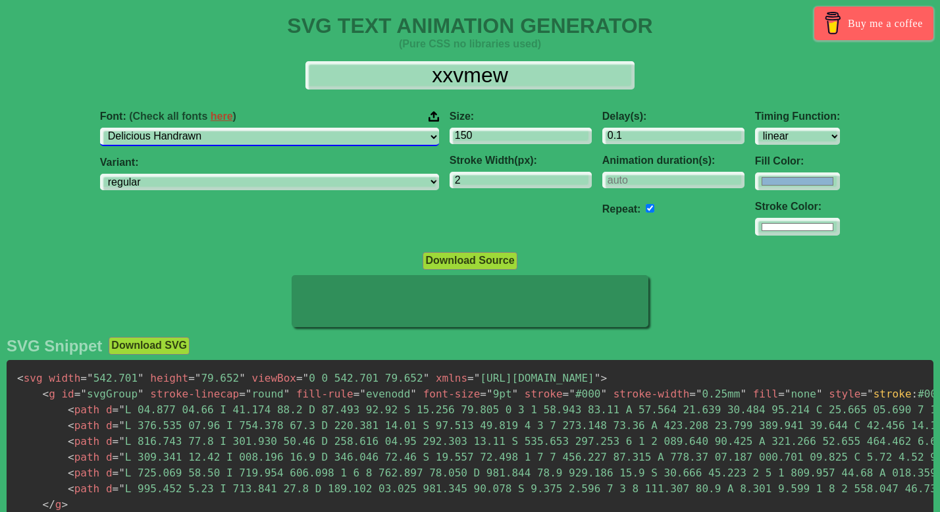
click at [280, 132] on select "ABeeZee ADLaM Display AR One Sans Abel Abhaya Libre Aboreto Abril Fatface Abyss…" at bounding box center [269, 137] width 339 height 18
click at [201, 128] on select "ABeeZee ADLaM Display AR One Sans Abel Abhaya Libre Aboreto Abril Fatface Abyss…" at bounding box center [269, 137] width 339 height 18
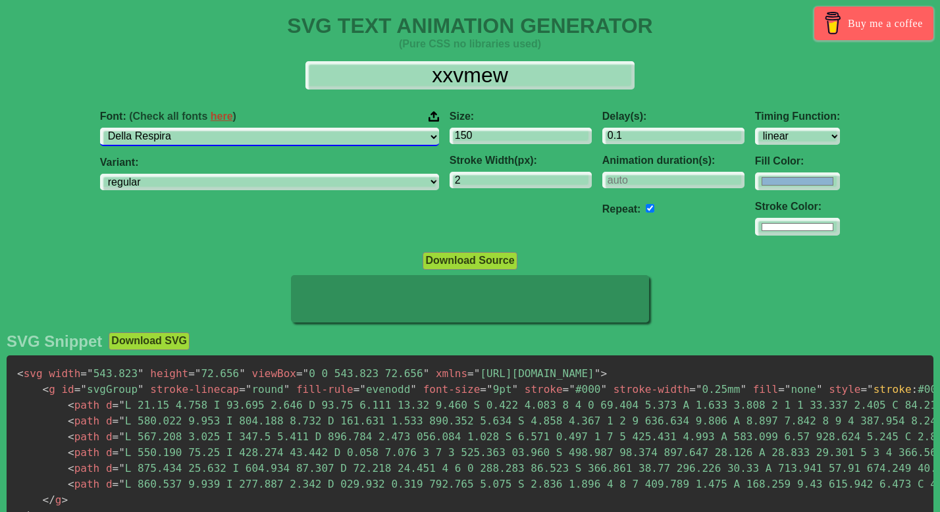
click at [280, 137] on select "ABeeZee ADLaM Display AR One Sans Abel Abhaya Libre Aboreto Abril Fatface Abyss…" at bounding box center [269, 137] width 339 height 18
click at [201, 128] on select "ABeeZee ADLaM Display AR One Sans Abel Abhaya Libre Aboreto Abril Fatface Abyss…" at bounding box center [269, 137] width 339 height 18
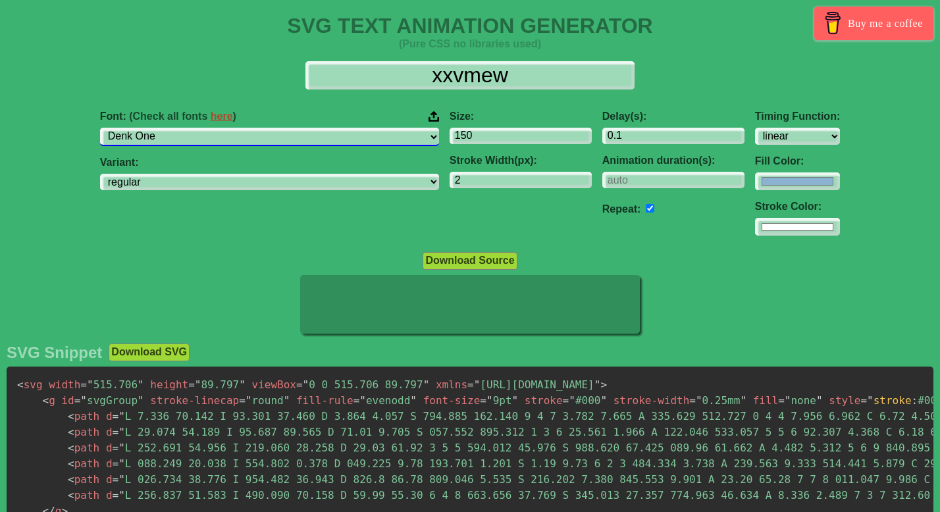
click at [274, 143] on select "ABeeZee ADLaM Display AR One Sans Abel Abhaya Libre Aboreto Abril Fatface Abyss…" at bounding box center [269, 137] width 339 height 18
select select "Devonshire"
click at [201, 128] on select "ABeeZee ADLaM Display AR One Sans Abel Abhaya Libre Aboreto Abril Fatface Abyss…" at bounding box center [269, 137] width 339 height 18
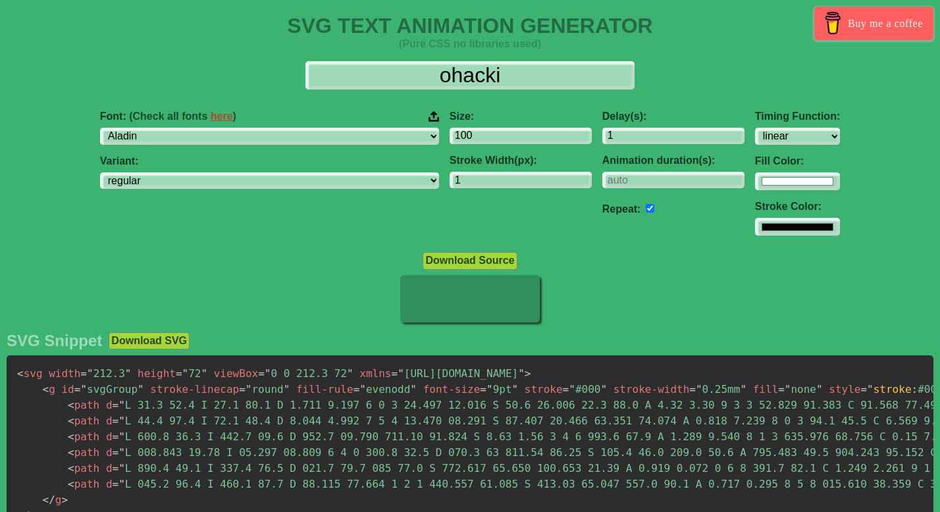
select select "Aladin"
select select "linear"
